Goal: Use online tool/utility: Utilize a website feature to perform a specific function

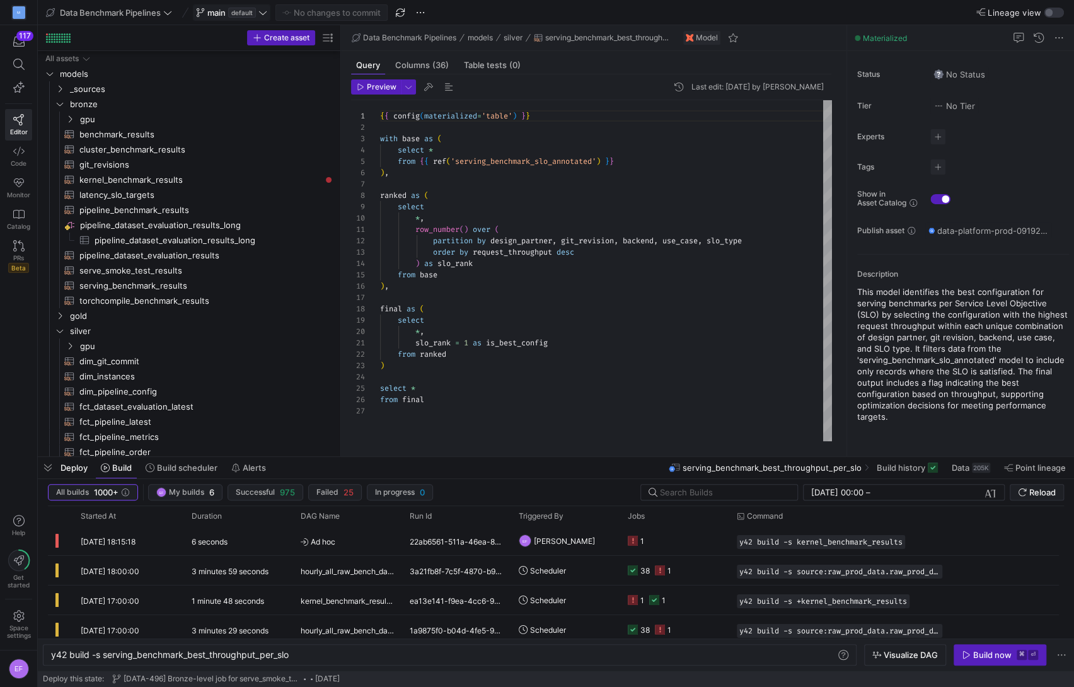
scroll to position [113, 0]
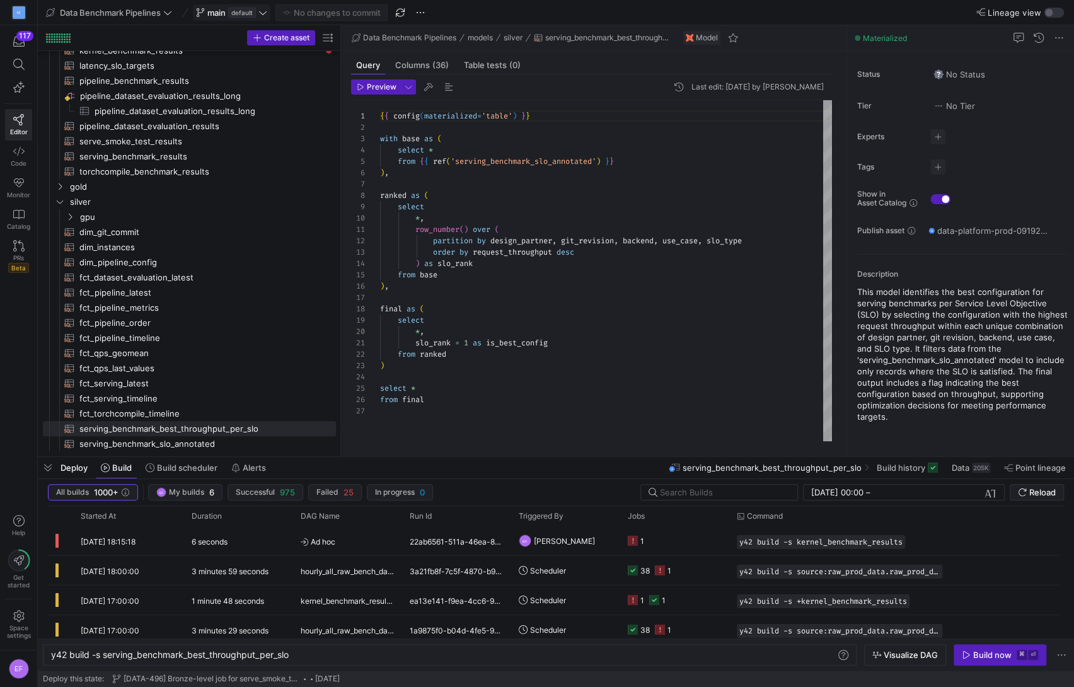
click at [267, 11] on icon at bounding box center [262, 12] width 9 height 9
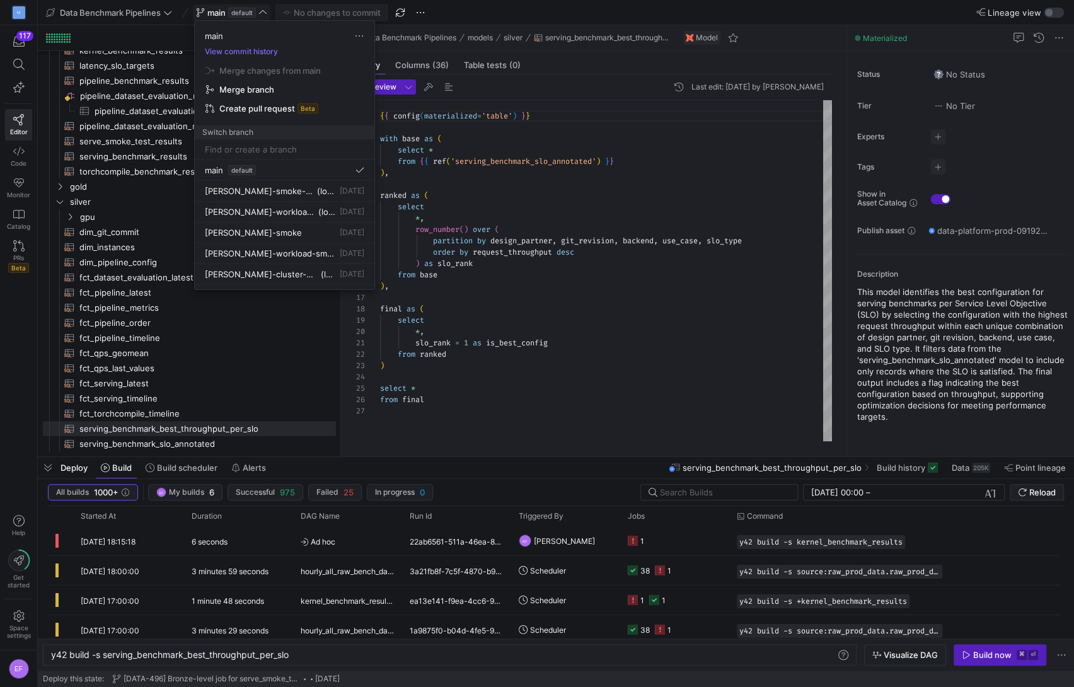
click at [398, 12] on div at bounding box center [537, 343] width 1074 height 687
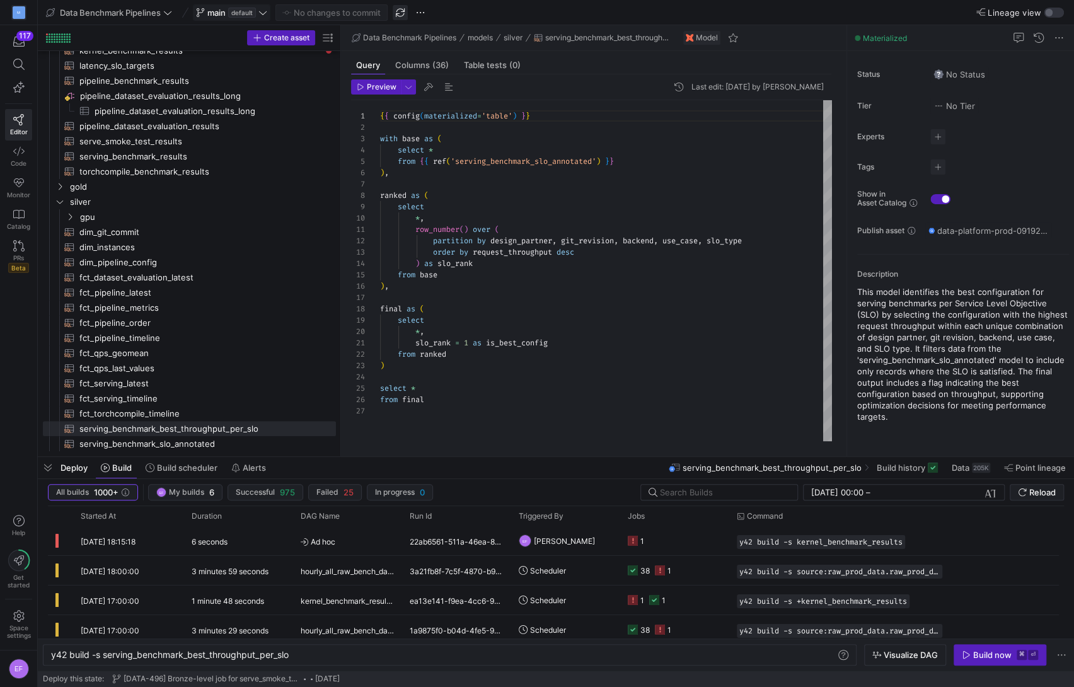
click at [398, 12] on span "button" at bounding box center [400, 12] width 15 height 15
click at [263, 9] on icon at bounding box center [262, 12] width 9 height 9
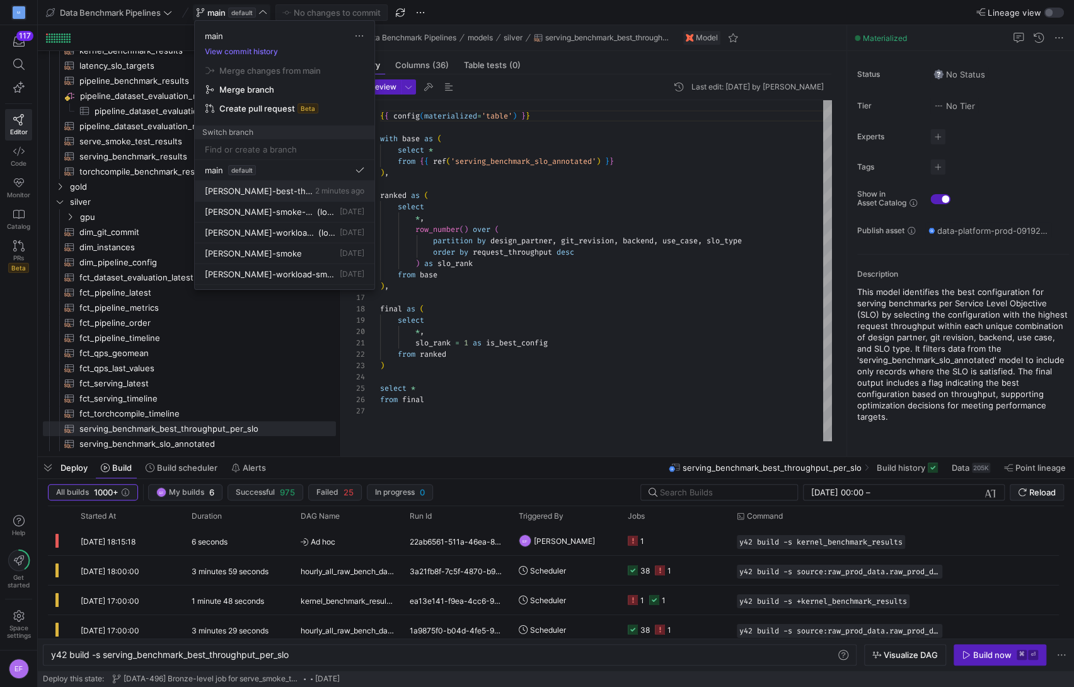
click at [270, 186] on span "[PERSON_NAME]-best-throughput-max" at bounding box center [259, 191] width 108 height 10
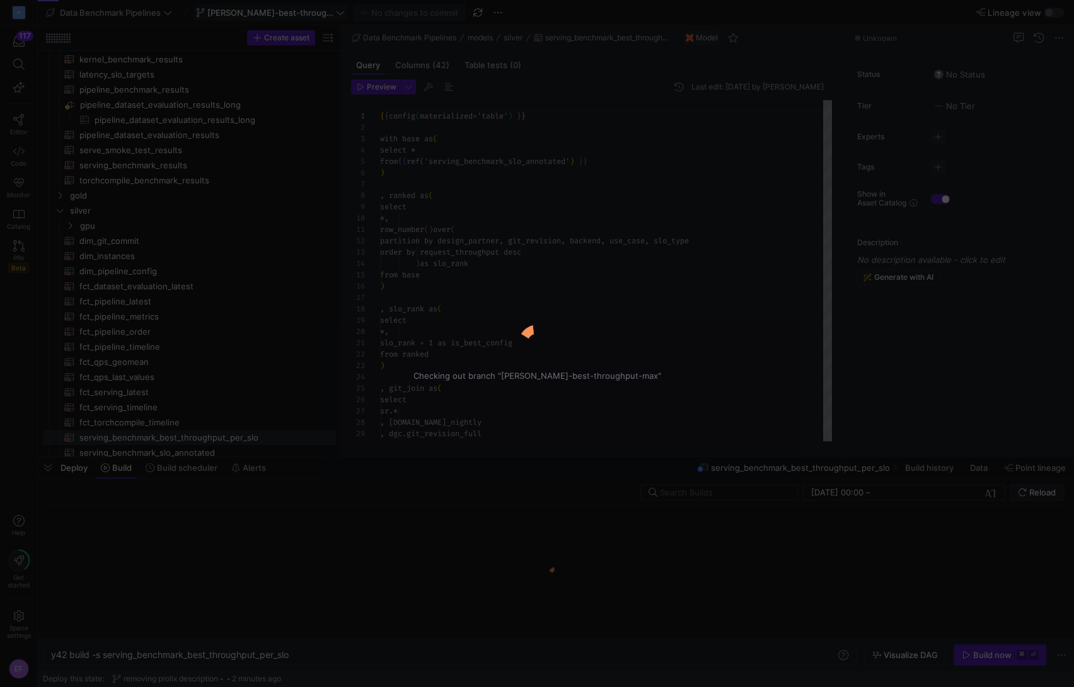
scroll to position [113, 0]
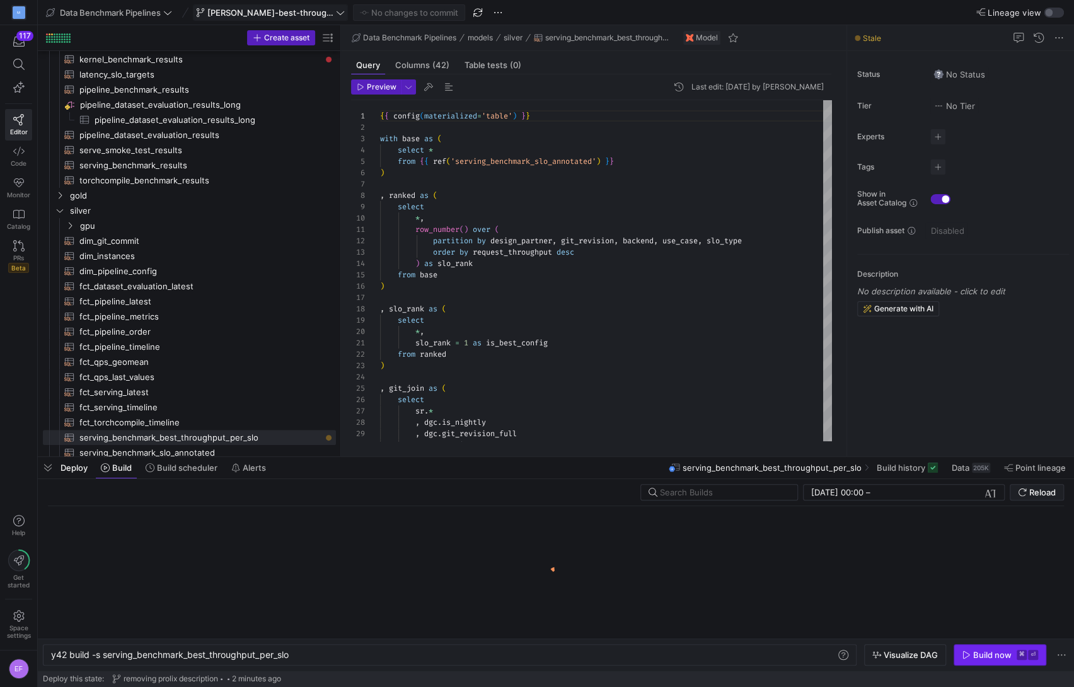
click at [989, 657] on div "Build now" at bounding box center [992, 655] width 38 height 10
